Goal: Information Seeking & Learning: Learn about a topic

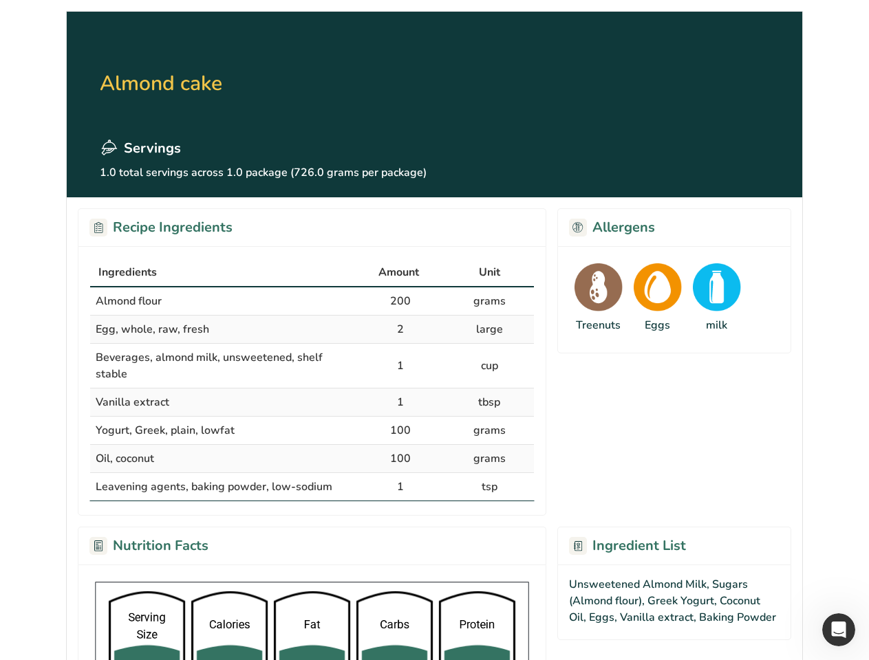
click at [223, 273] on div "Ingredients" at bounding box center [223, 272] width 250 height 17
click at [400, 273] on span "Amount" at bounding box center [398, 272] width 41 height 17
click at [489, 273] on span "Unit" at bounding box center [489, 272] width 21 height 17
click at [312, 301] on td "Almond flour" at bounding box center [223, 301] width 266 height 28
click at [223, 301] on td "Almond flour" at bounding box center [223, 301] width 266 height 28
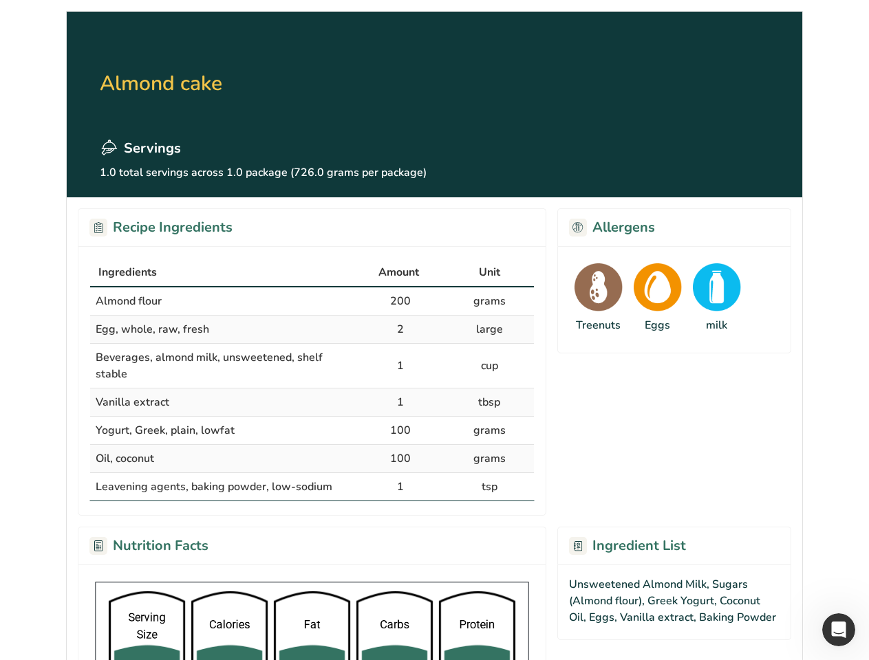
click at [400, 301] on td "200" at bounding box center [400, 301] width 89 height 28
click at [489, 301] on td "grams" at bounding box center [489, 301] width 89 height 28
click at [312, 329] on td "Egg, whole, raw, fresh" at bounding box center [223, 330] width 266 height 28
click at [223, 329] on td "Egg, whole, raw, fresh" at bounding box center [223, 330] width 266 height 28
click at [400, 329] on td "2" at bounding box center [400, 330] width 89 height 28
